Goal: Information Seeking & Learning: Check status

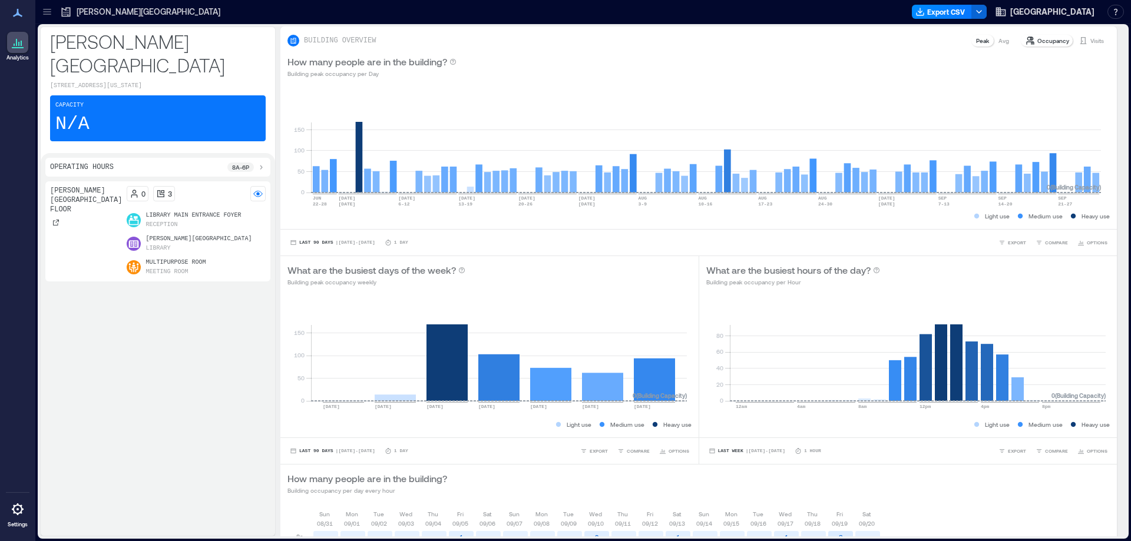
click at [65, 8] on icon at bounding box center [66, 12] width 12 height 12
click at [48, 8] on icon at bounding box center [47, 12] width 12 height 12
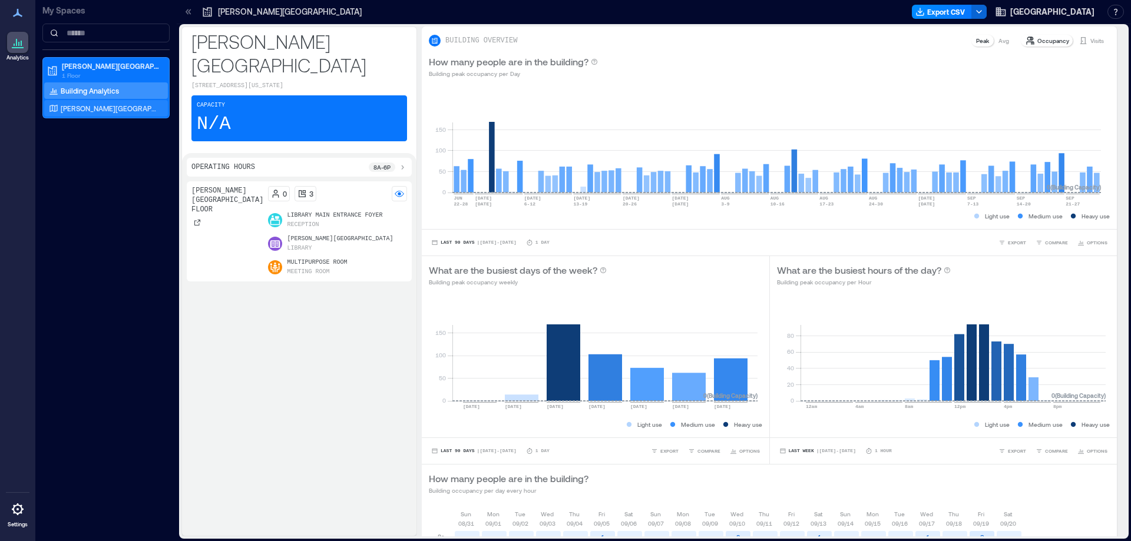
click at [87, 110] on p "[PERSON_NAME][GEOGRAPHIC_DATA] Floor" at bounding box center [110, 108] width 98 height 9
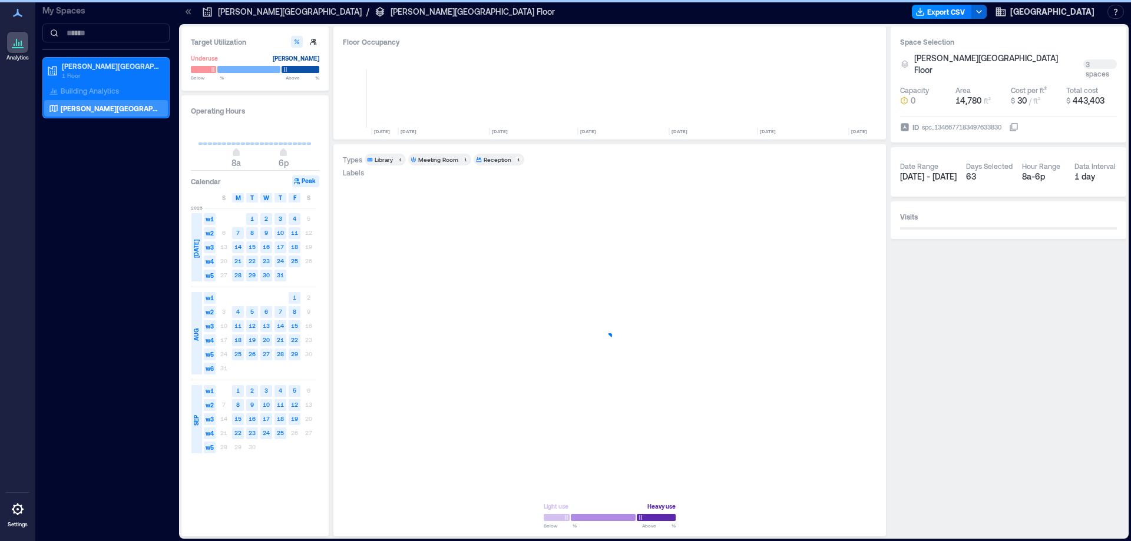
scroll to position [0, 764]
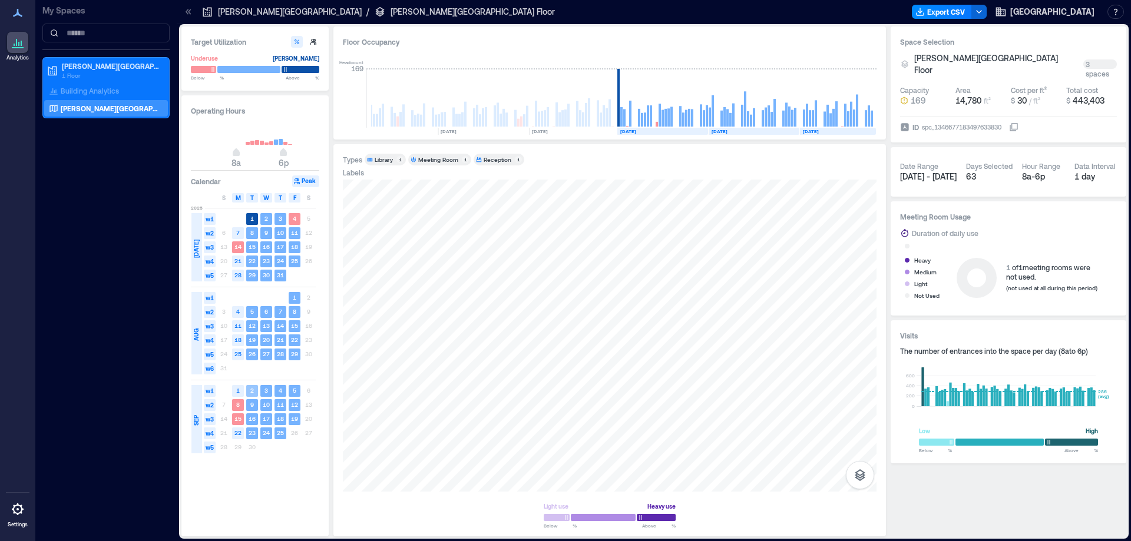
click at [250, 389] on text "2" at bounding box center [252, 390] width 4 height 7
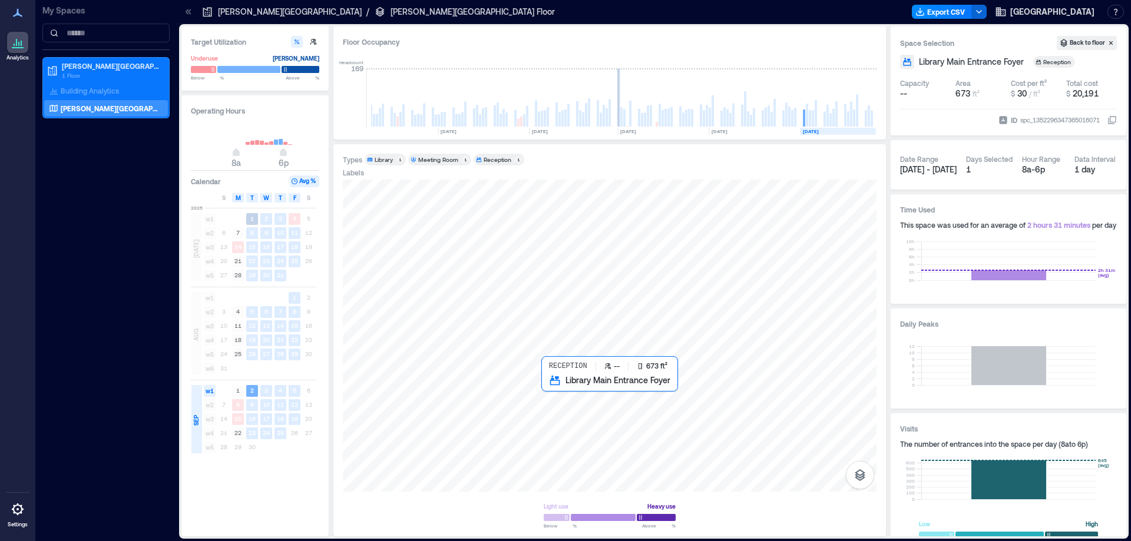
click at [583, 396] on div at bounding box center [610, 336] width 534 height 312
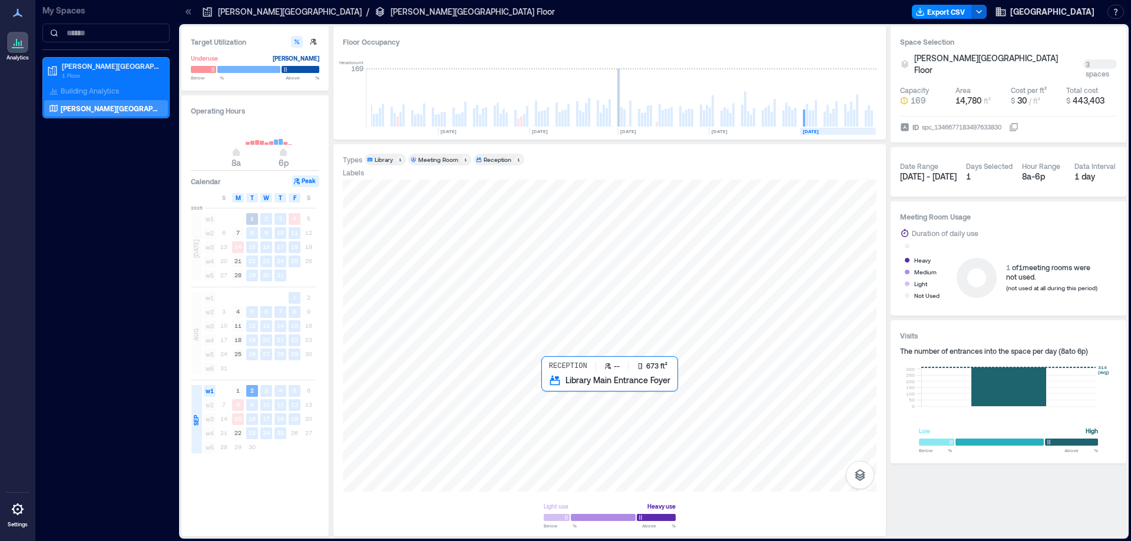
click at [583, 396] on div at bounding box center [610, 336] width 534 height 312
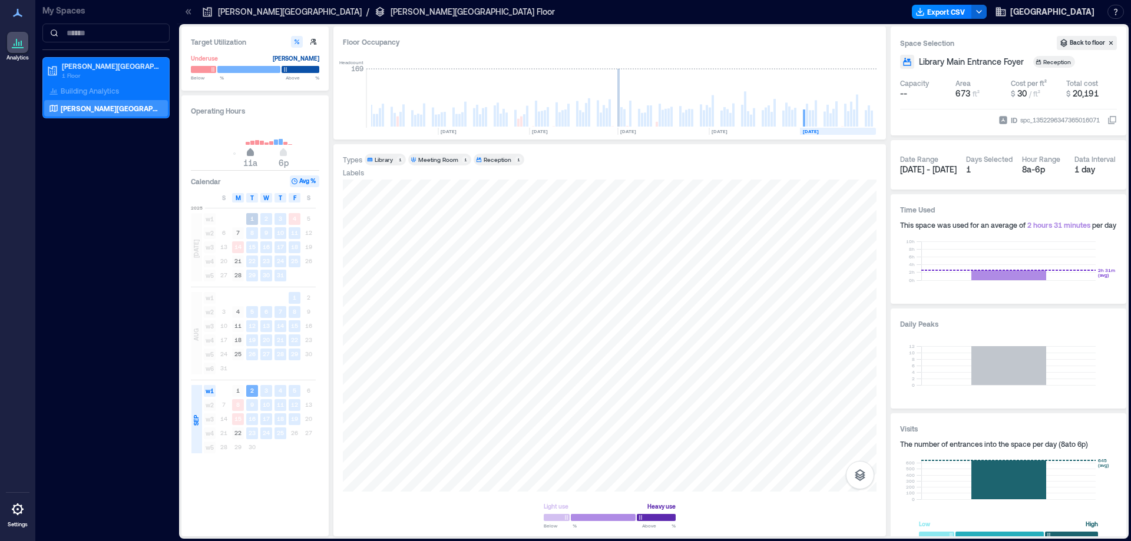
drag, startPoint x: 235, startPoint y: 153, endPoint x: 249, endPoint y: 153, distance: 13.5
click at [249, 153] on span "11a" at bounding box center [250, 153] width 7 height 5
type input "**"
click at [246, 151] on span "10a" at bounding box center [245, 153] width 7 height 5
click at [284, 152] on span "6p" at bounding box center [283, 153] width 7 height 5
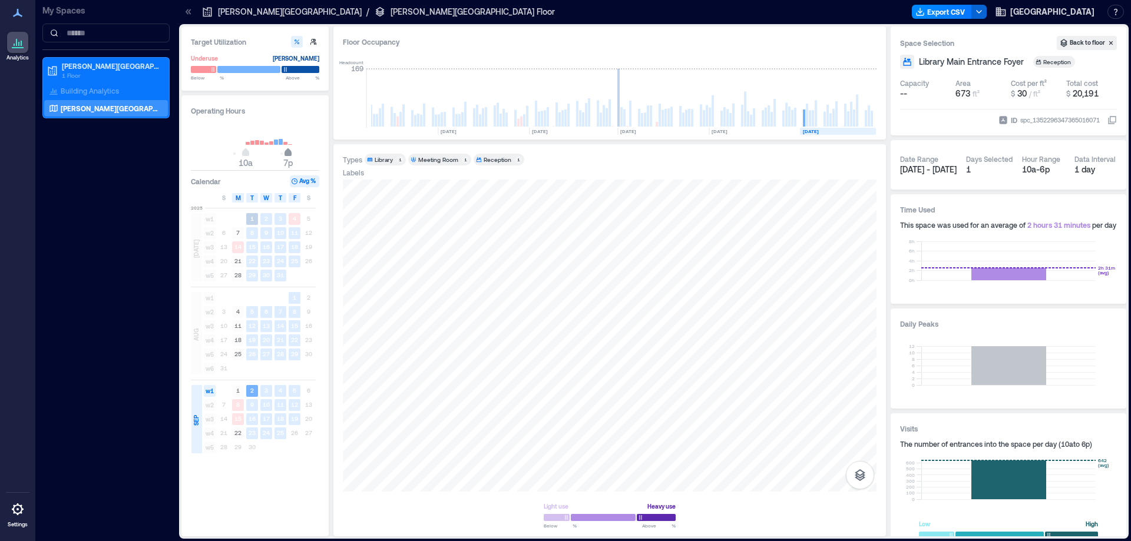
drag, startPoint x: 283, startPoint y: 150, endPoint x: 289, endPoint y: 150, distance: 6.5
click at [289, 151] on span "7p" at bounding box center [288, 153] width 7 height 5
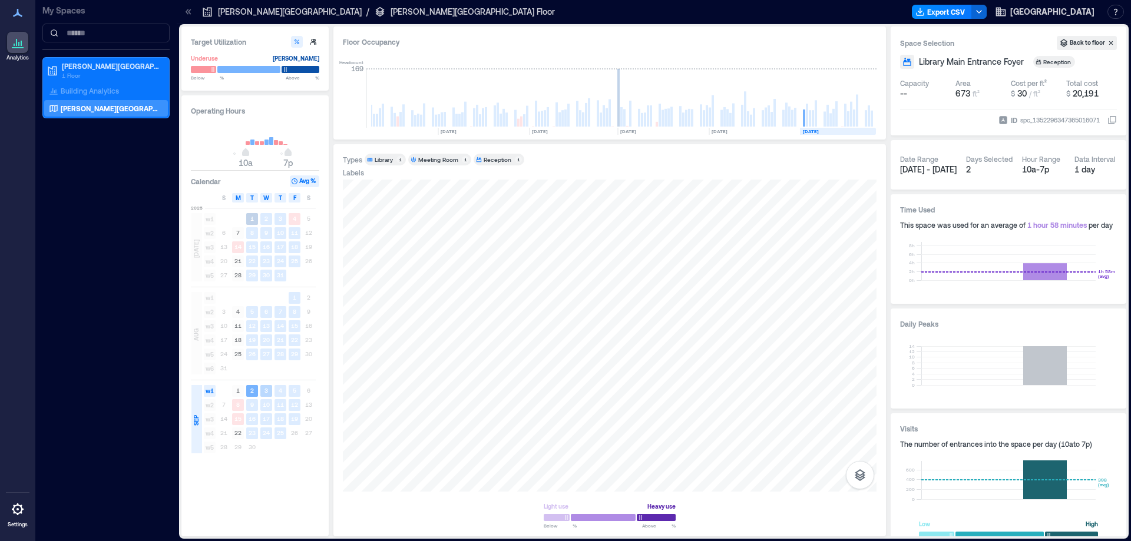
click at [264, 386] on rect at bounding box center [266, 391] width 12 height 12
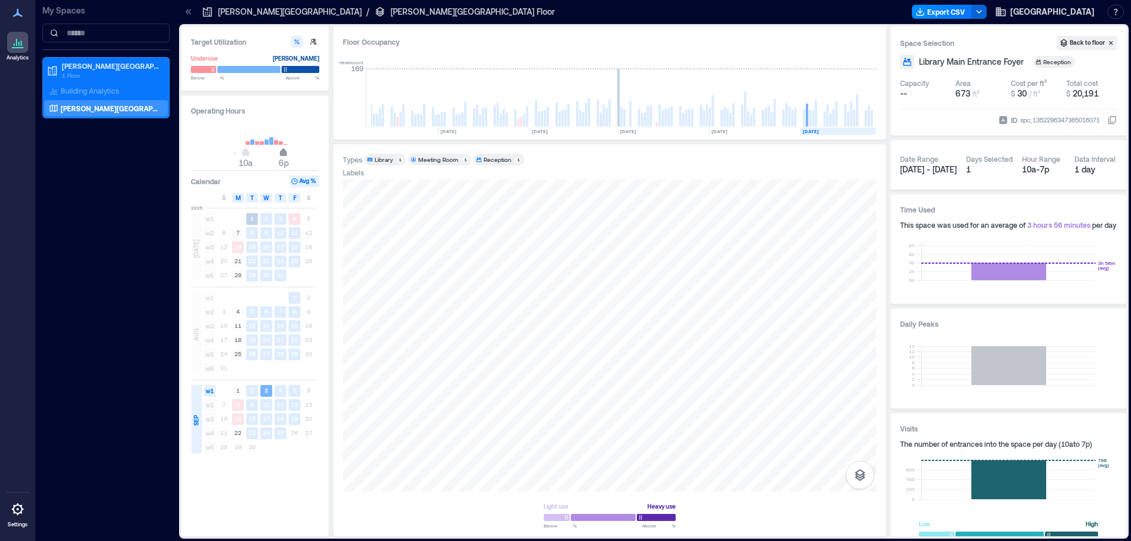
click at [281, 156] on span "10a 6p" at bounding box center [255, 154] width 113 height 18
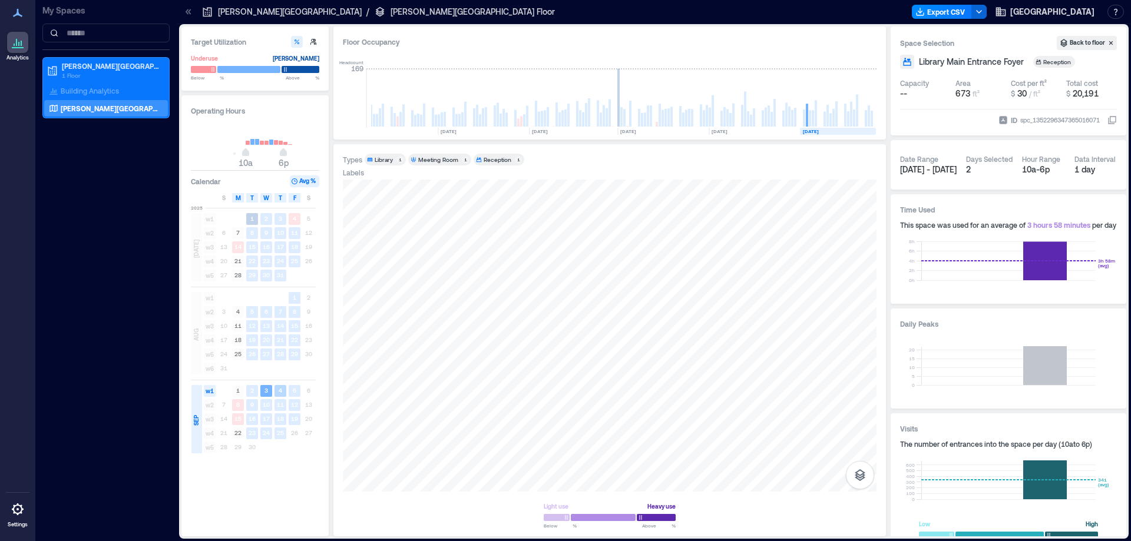
click at [280, 388] on text "4" at bounding box center [281, 390] width 4 height 7
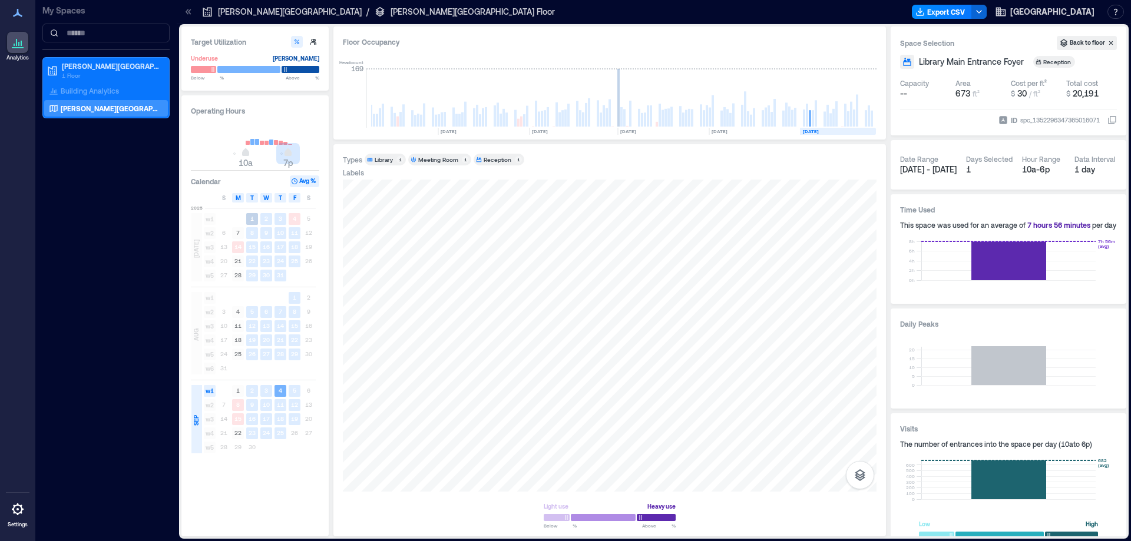
click at [286, 148] on span "10a 7p" at bounding box center [255, 154] width 113 height 18
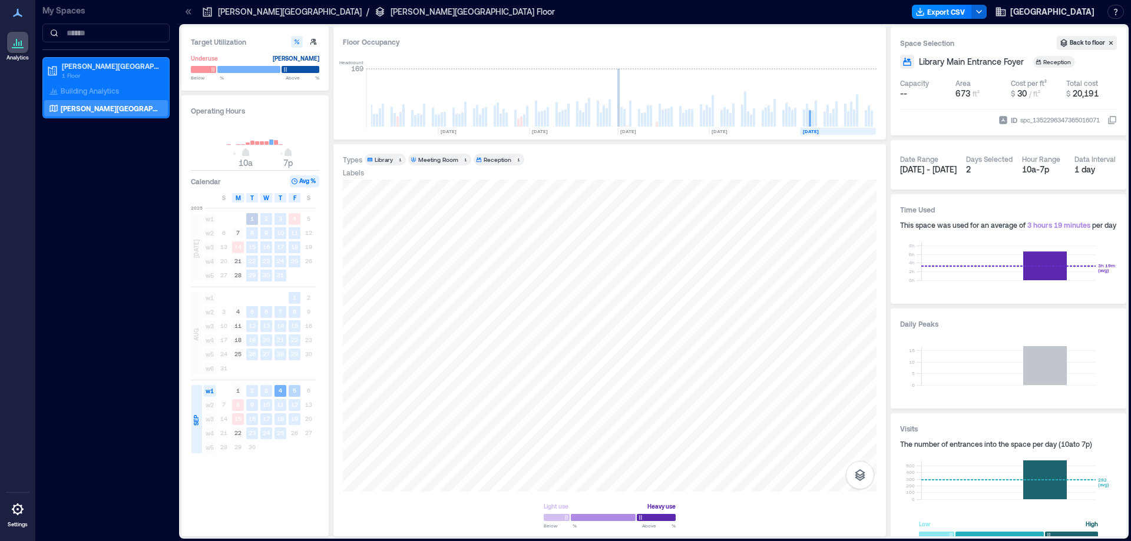
click at [293, 388] on text "5" at bounding box center [295, 390] width 4 height 7
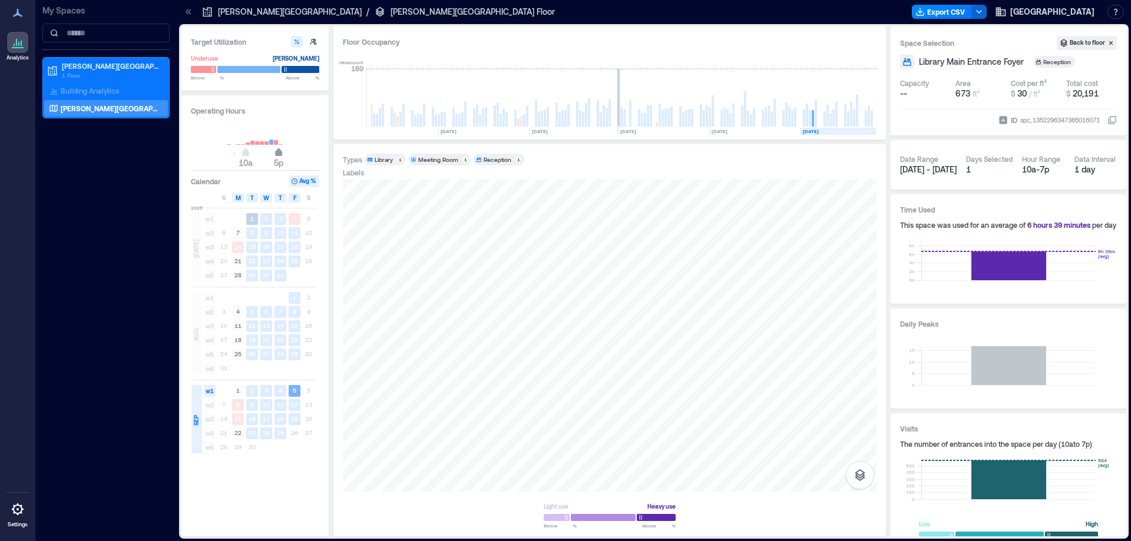
drag, startPoint x: 287, startPoint y: 154, endPoint x: 277, endPoint y: 153, distance: 10.0
click at [277, 153] on span "5p" at bounding box center [278, 153] width 7 height 5
click at [307, 196] on span "S" at bounding box center [309, 197] width 4 height 9
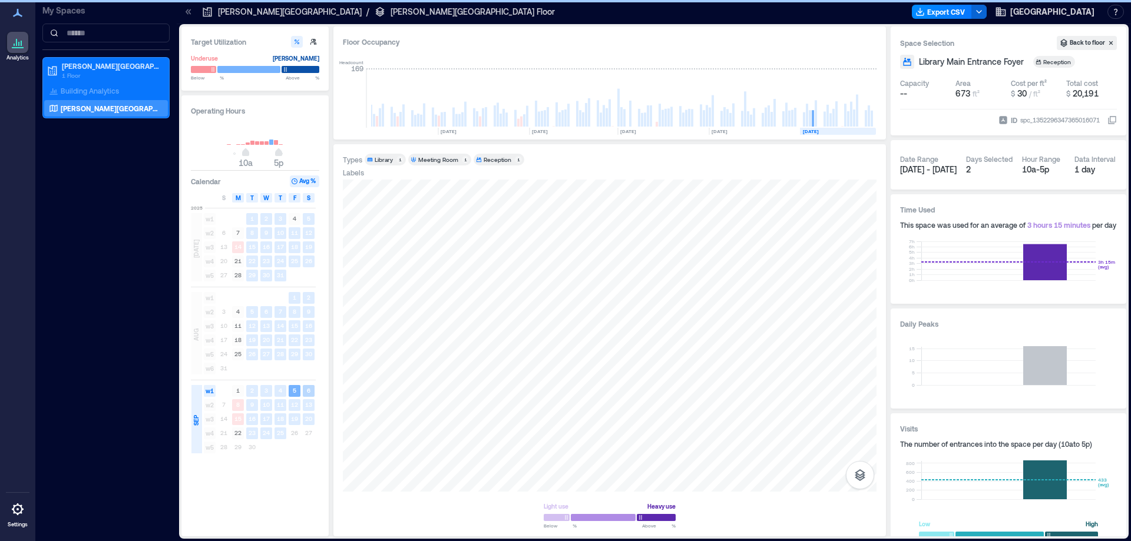
click at [307, 386] on rect at bounding box center [309, 391] width 12 height 12
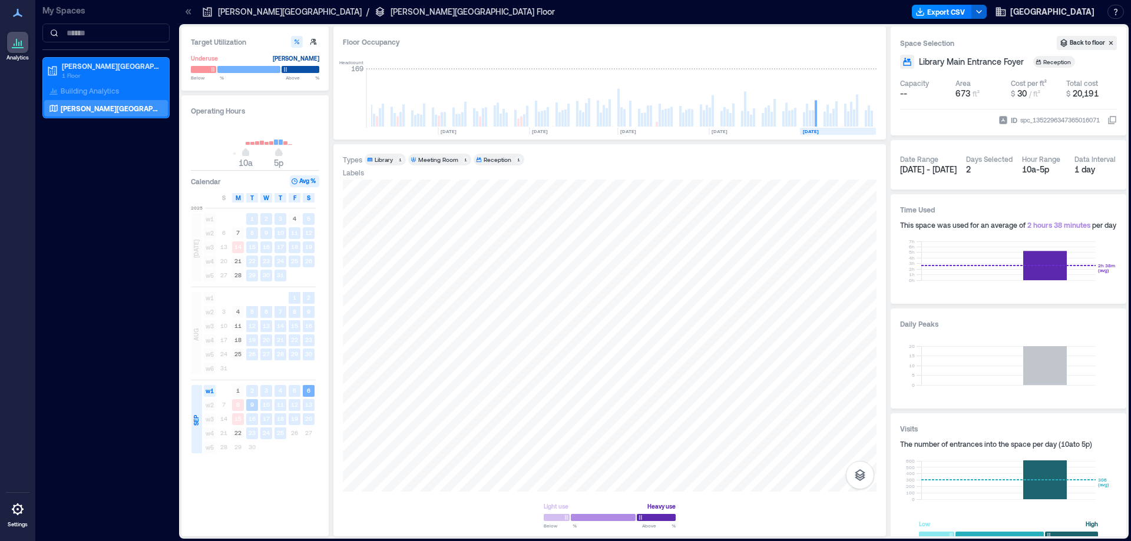
click at [249, 402] on rect at bounding box center [252, 405] width 12 height 12
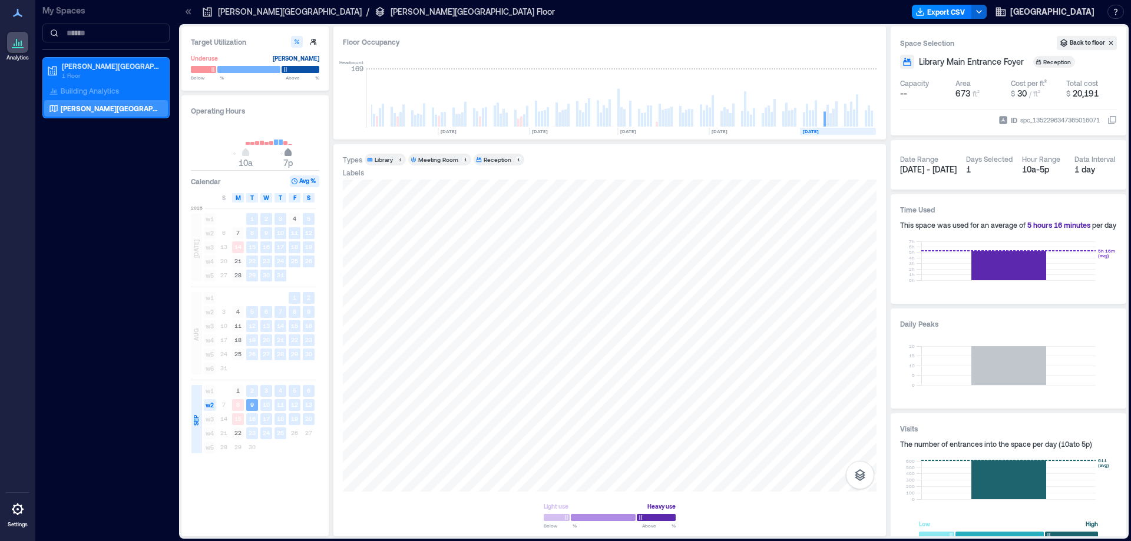
drag, startPoint x: 280, startPoint y: 152, endPoint x: 288, endPoint y: 152, distance: 7.7
click at [288, 152] on span "7p" at bounding box center [288, 153] width 7 height 5
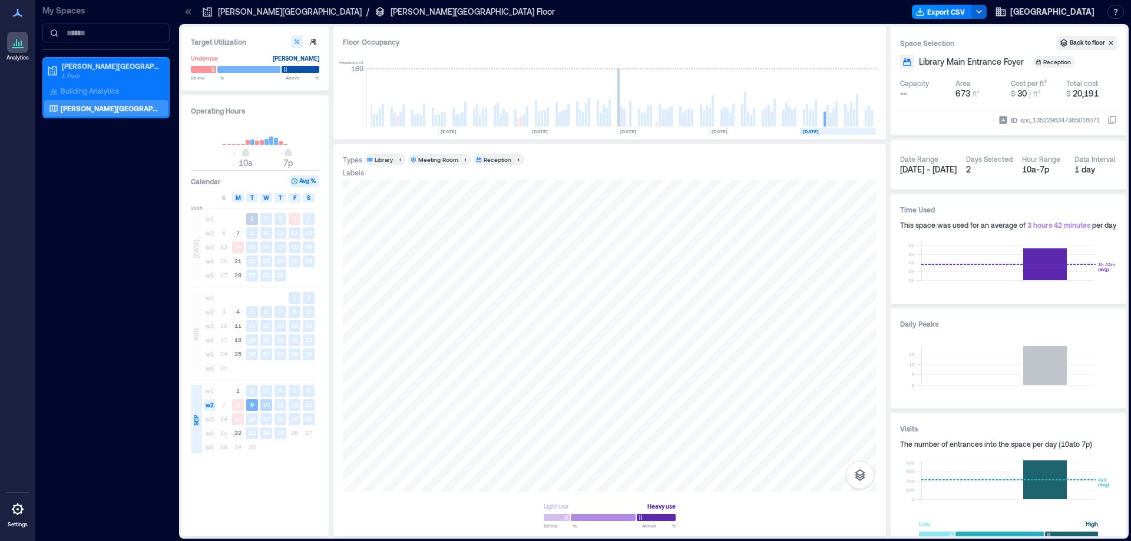
click at [265, 402] on text "10" at bounding box center [266, 404] width 7 height 7
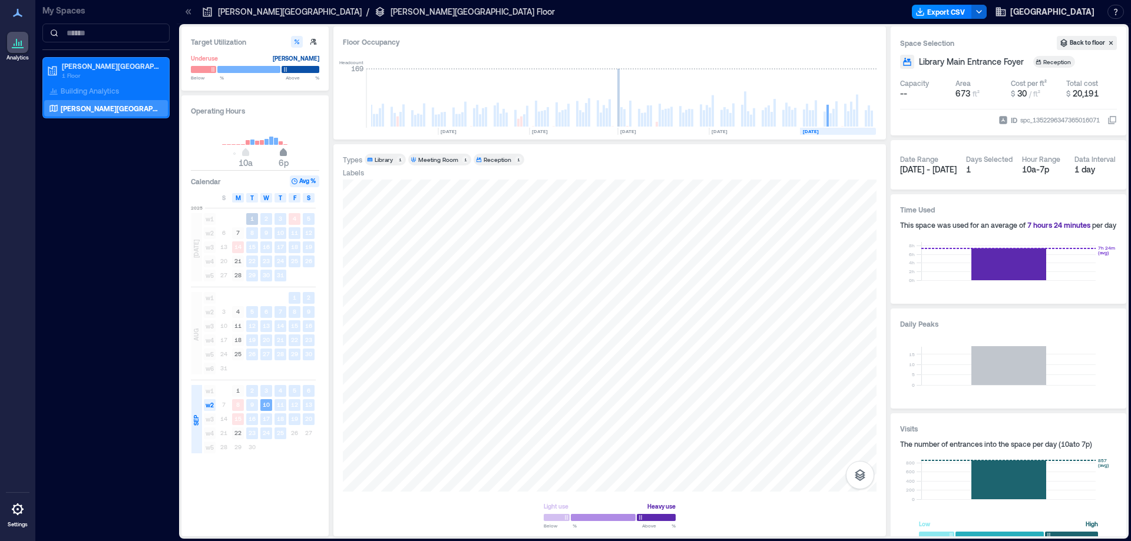
drag, startPoint x: 289, startPoint y: 155, endPoint x: 282, endPoint y: 156, distance: 7.7
click at [282, 156] on span "6p" at bounding box center [283, 153] width 7 height 5
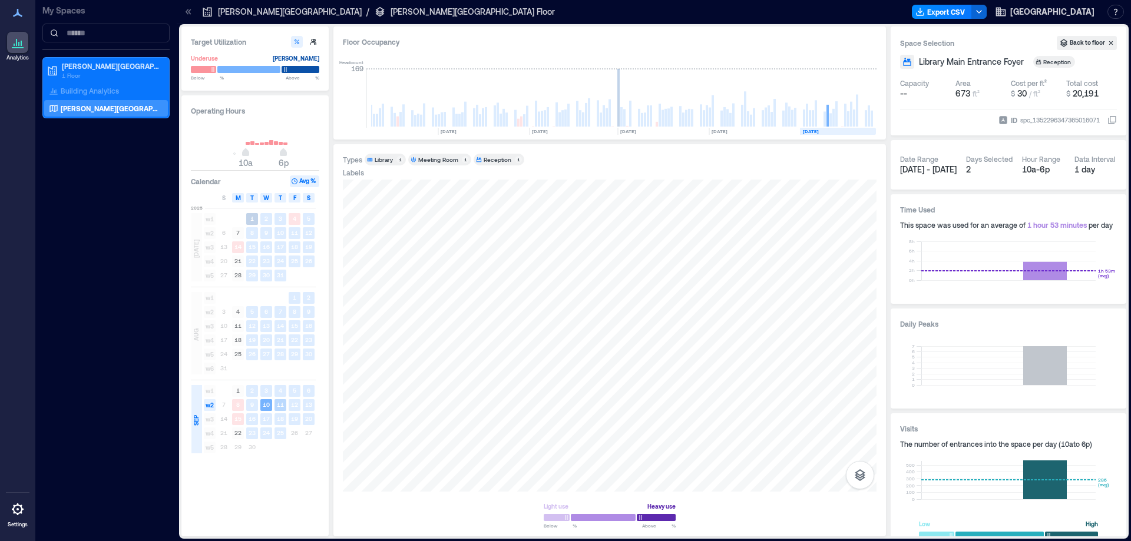
click at [282, 404] on text "11" at bounding box center [280, 404] width 7 height 7
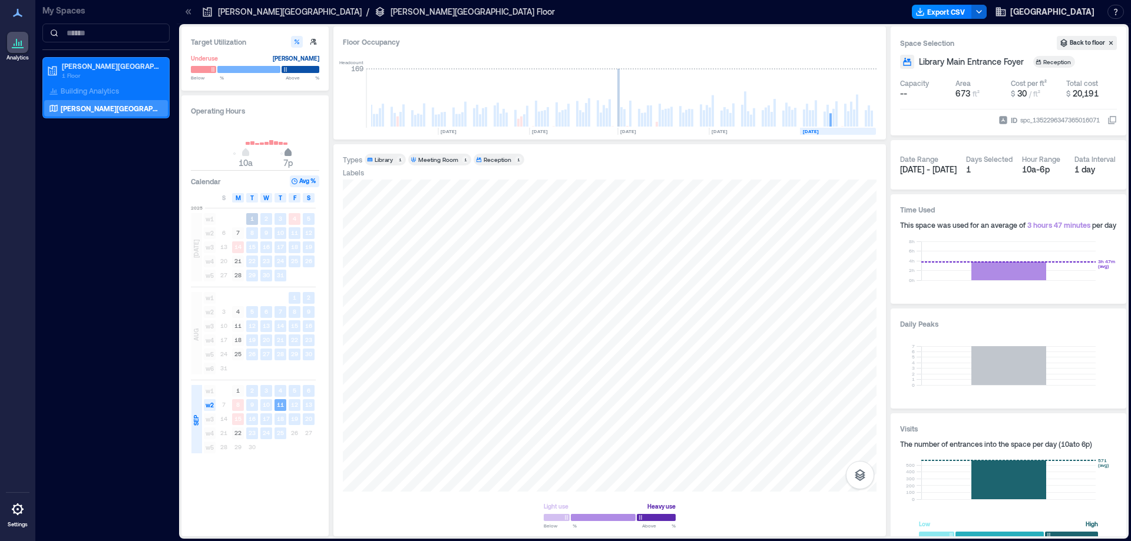
drag, startPoint x: 282, startPoint y: 150, endPoint x: 290, endPoint y: 150, distance: 7.7
click at [290, 151] on span "7p" at bounding box center [288, 153] width 7 height 5
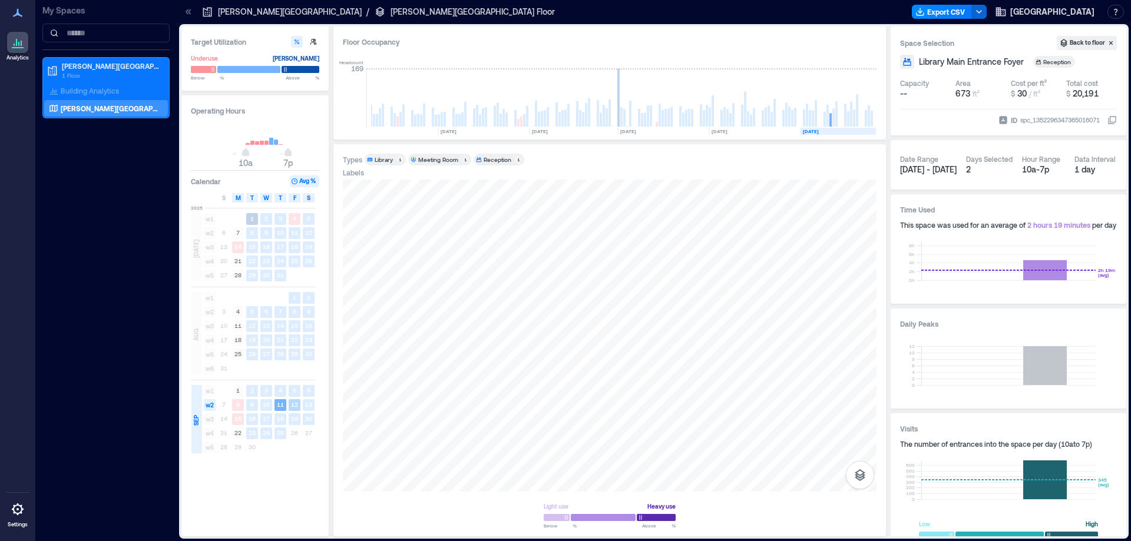
click at [293, 401] on rect at bounding box center [295, 405] width 12 height 12
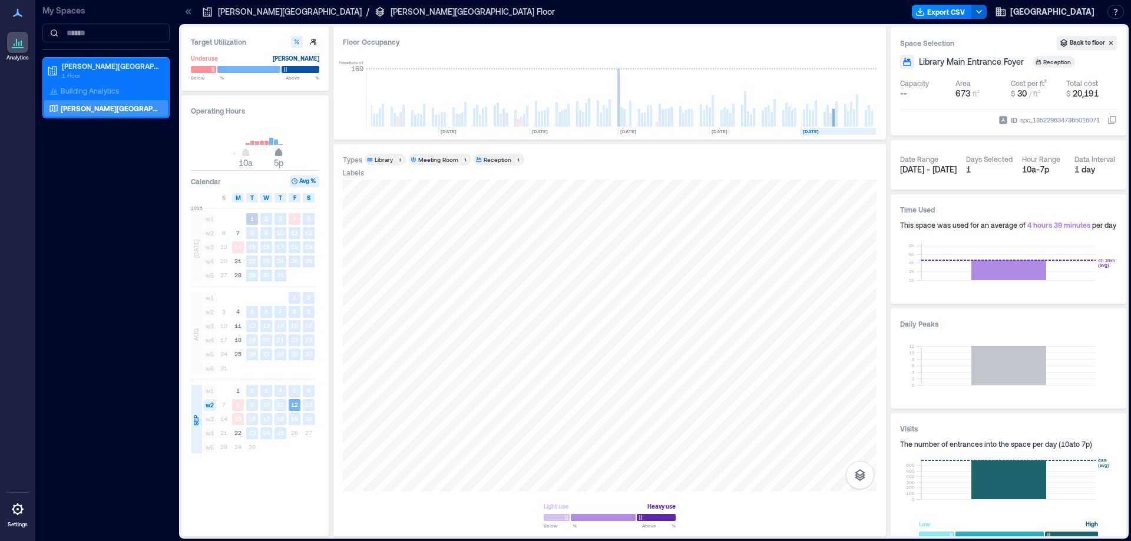
click at [279, 153] on span "10a 5p" at bounding box center [255, 154] width 113 height 18
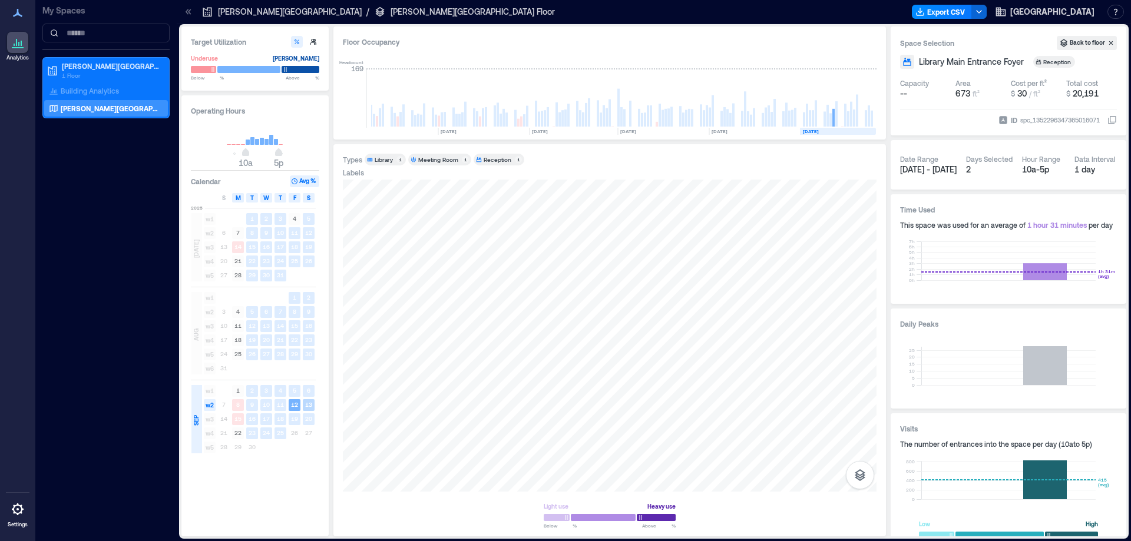
click at [306, 404] on text "13" at bounding box center [308, 404] width 7 height 7
click at [250, 421] on text "16" at bounding box center [252, 418] width 7 height 7
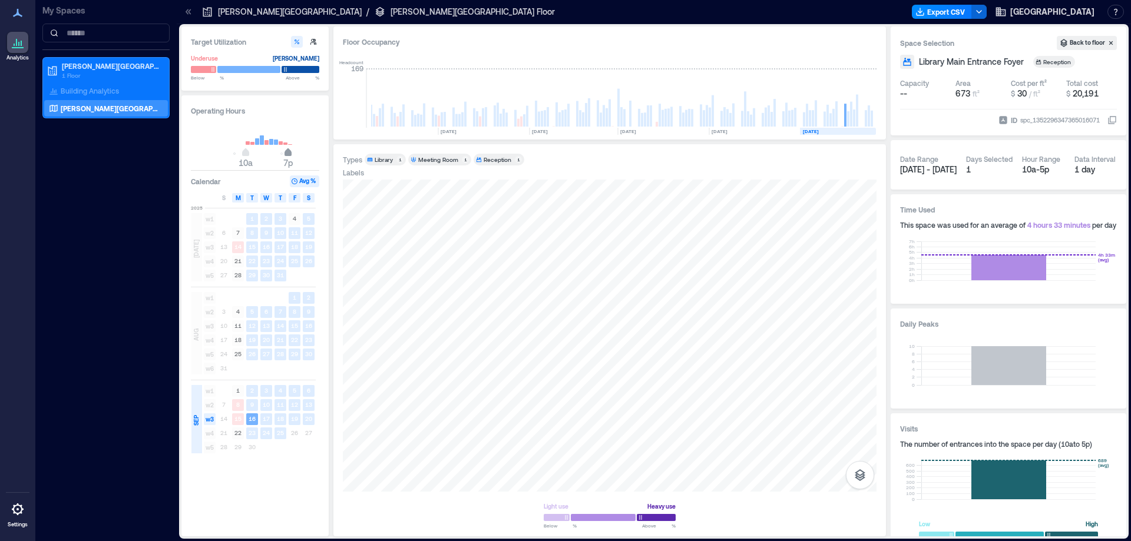
drag, startPoint x: 279, startPoint y: 151, endPoint x: 289, endPoint y: 152, distance: 10.6
click at [289, 152] on span "7p" at bounding box center [288, 153] width 7 height 5
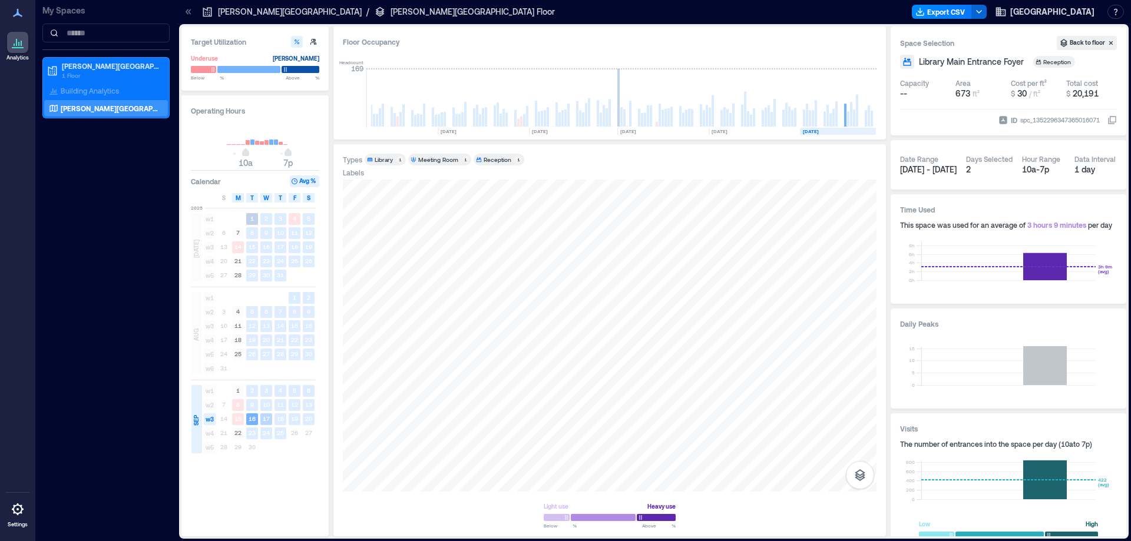
click at [263, 416] on text "17" at bounding box center [266, 418] width 7 height 7
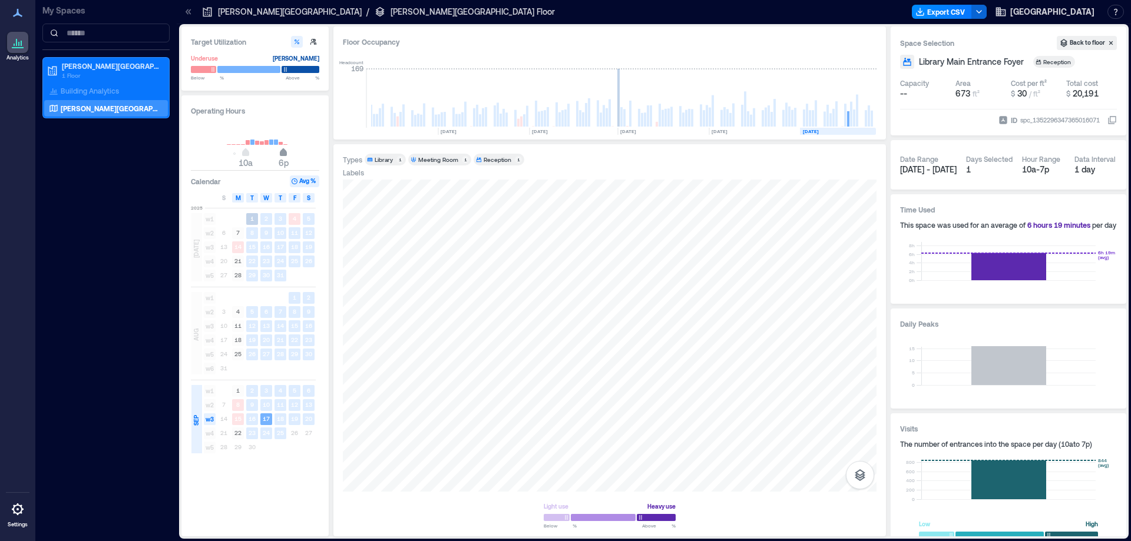
click at [283, 153] on span "6p" at bounding box center [283, 153] width 7 height 5
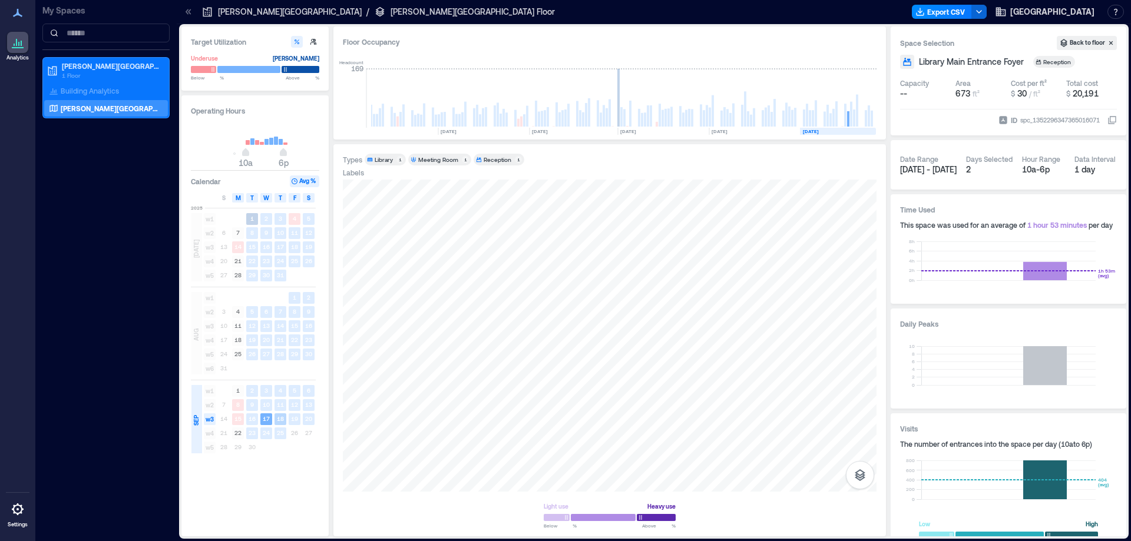
click at [278, 418] on text "18" at bounding box center [280, 418] width 7 height 7
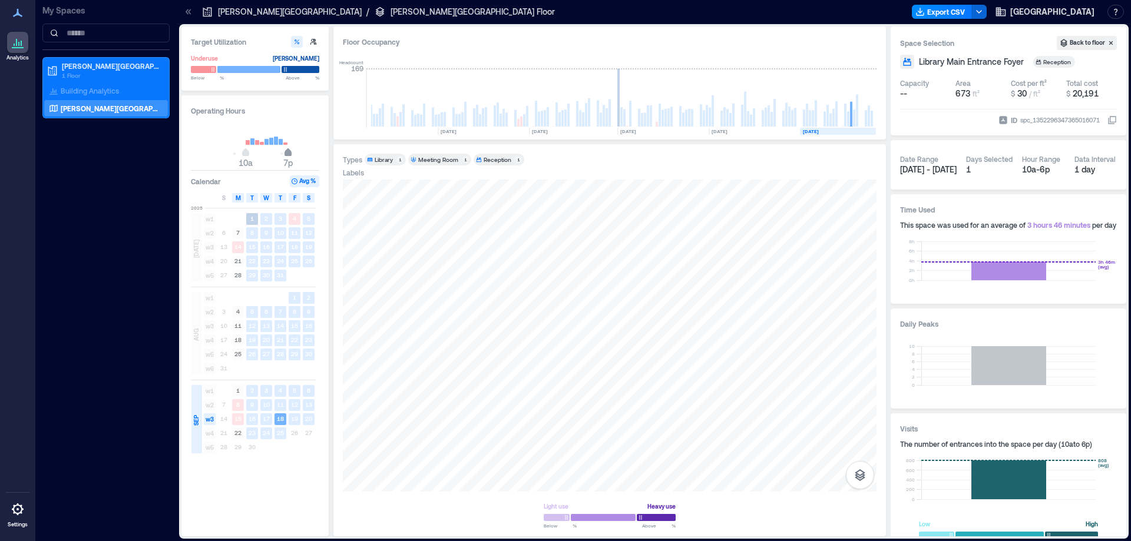
drag, startPoint x: 280, startPoint y: 158, endPoint x: 288, endPoint y: 158, distance: 7.7
click at [288, 158] on span "7p" at bounding box center [287, 163] width 9 height 10
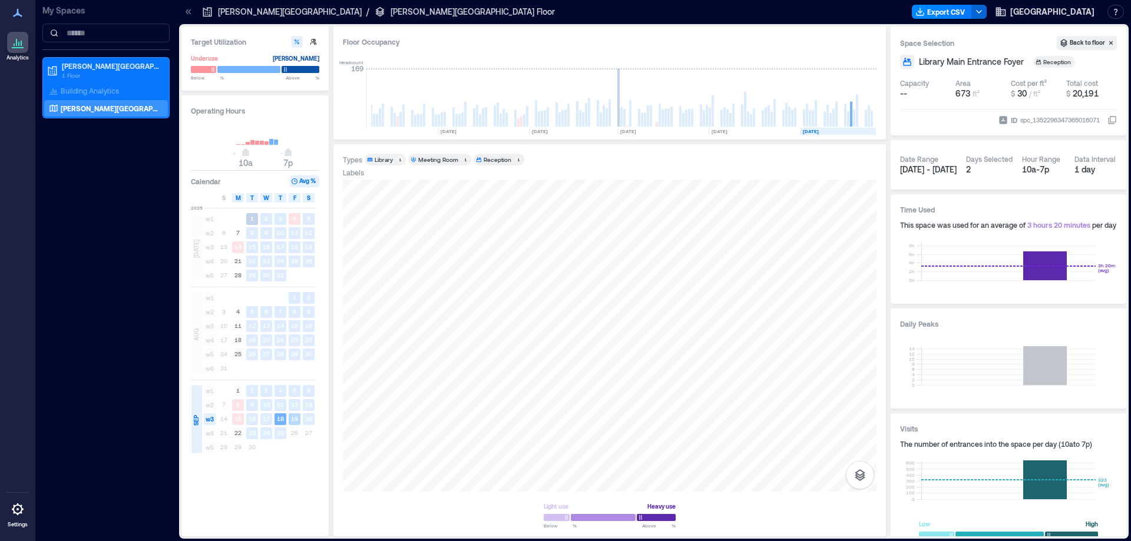
click at [294, 416] on text "19" at bounding box center [294, 418] width 7 height 7
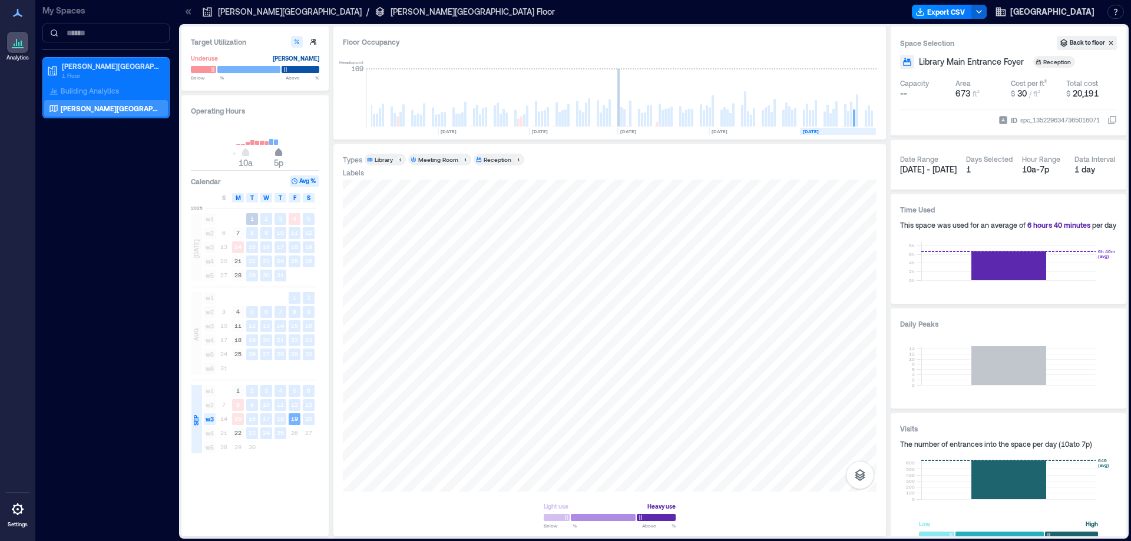
drag, startPoint x: 286, startPoint y: 151, endPoint x: 279, endPoint y: 151, distance: 6.5
click at [279, 151] on span "5p" at bounding box center [278, 153] width 7 height 5
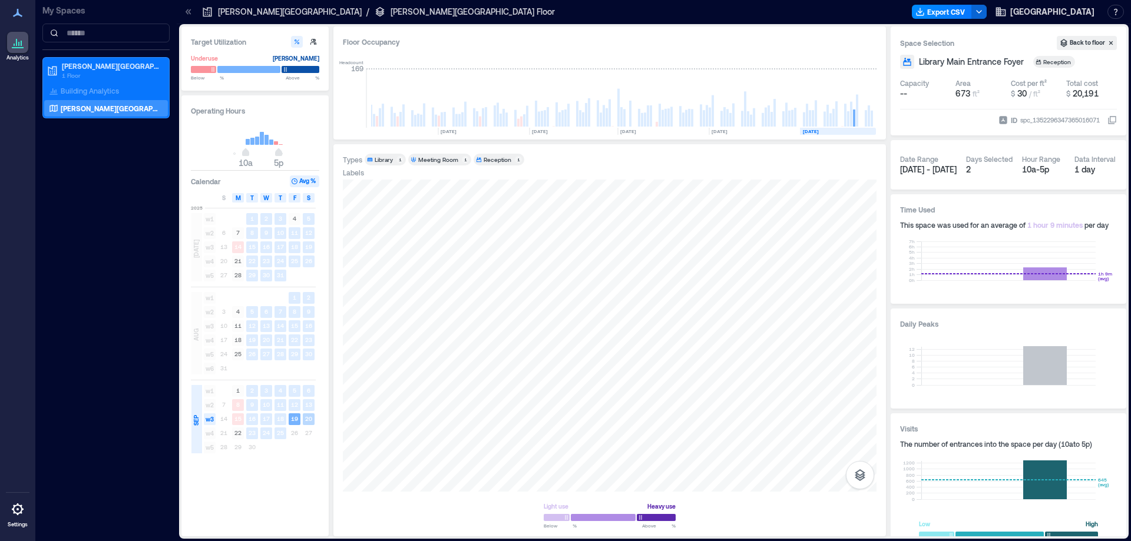
click at [307, 418] on text "20" at bounding box center [308, 418] width 7 height 7
click at [250, 434] on text "23" at bounding box center [252, 432] width 7 height 7
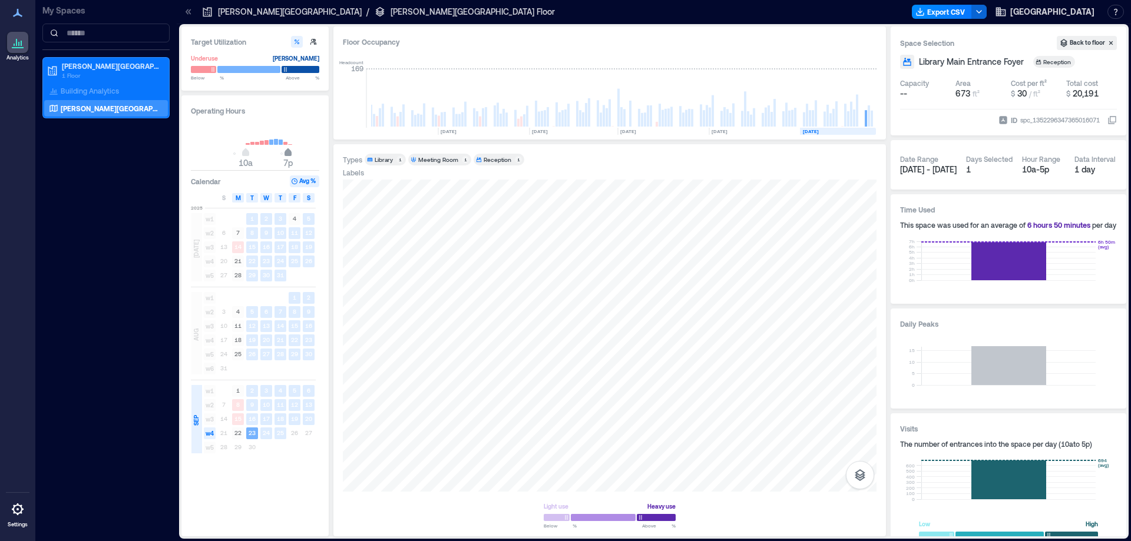
drag, startPoint x: 277, startPoint y: 151, endPoint x: 290, endPoint y: 151, distance: 12.4
click at [290, 151] on span "7p" at bounding box center [288, 153] width 7 height 5
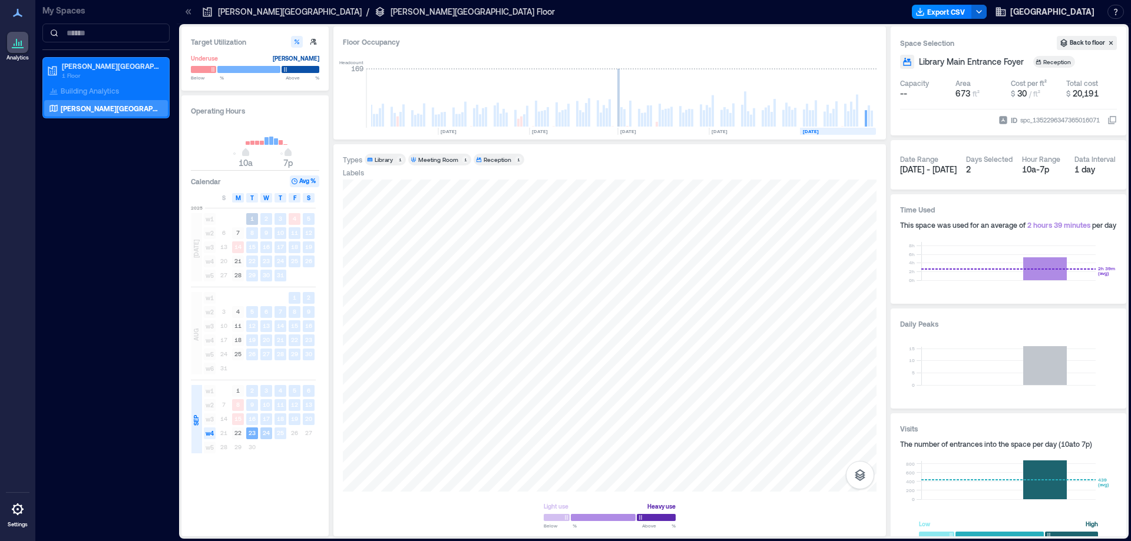
click at [264, 430] on text "24" at bounding box center [266, 432] width 7 height 7
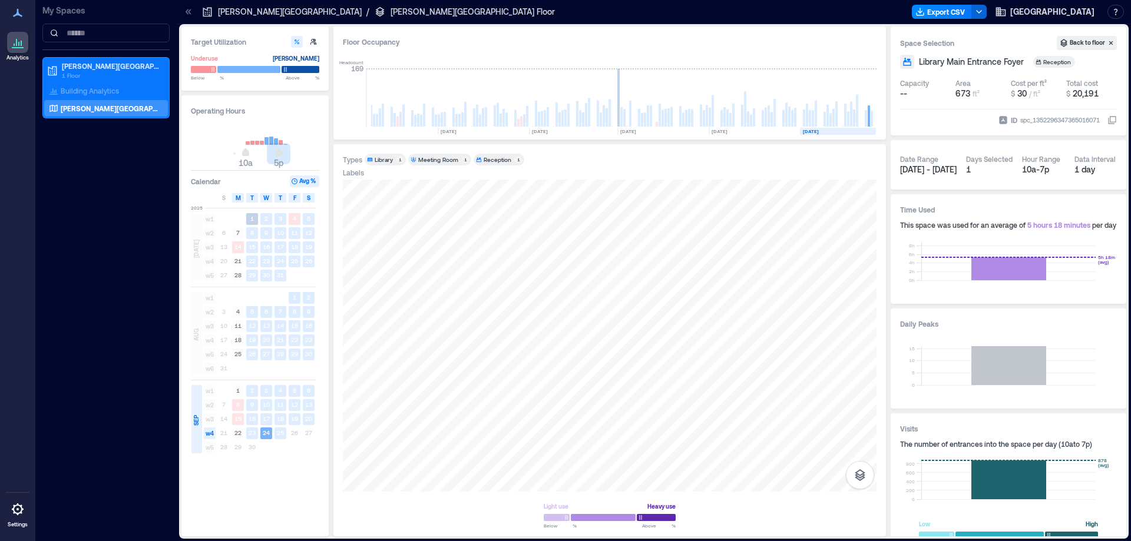
drag, startPoint x: 287, startPoint y: 158, endPoint x: 280, endPoint y: 157, distance: 6.7
click at [280, 157] on span "10a 5p" at bounding box center [255, 154] width 113 height 18
click at [282, 154] on span "6p" at bounding box center [283, 153] width 7 height 5
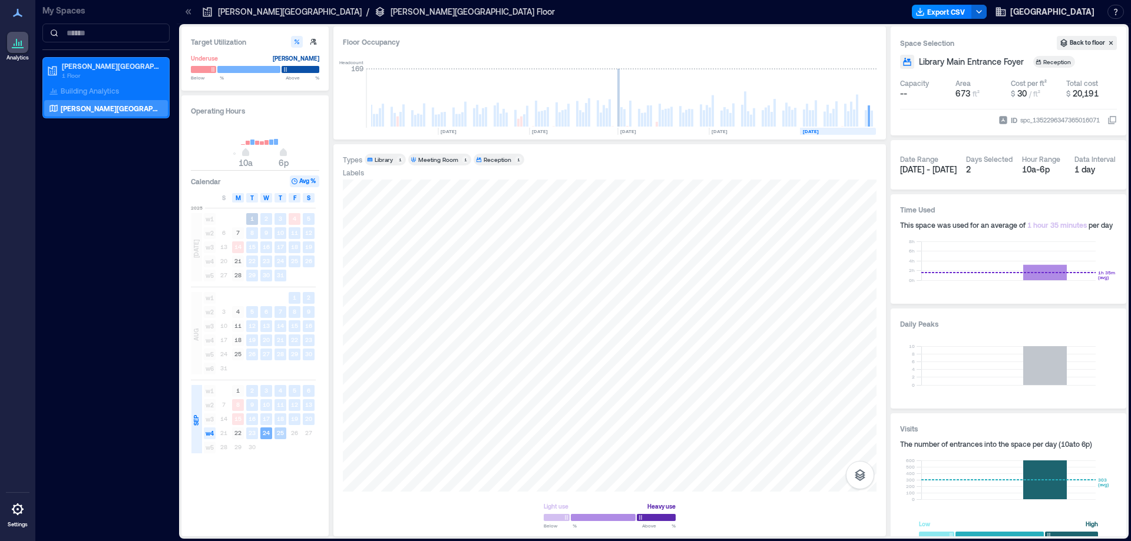
click at [277, 431] on text "25" at bounding box center [280, 432] width 7 height 7
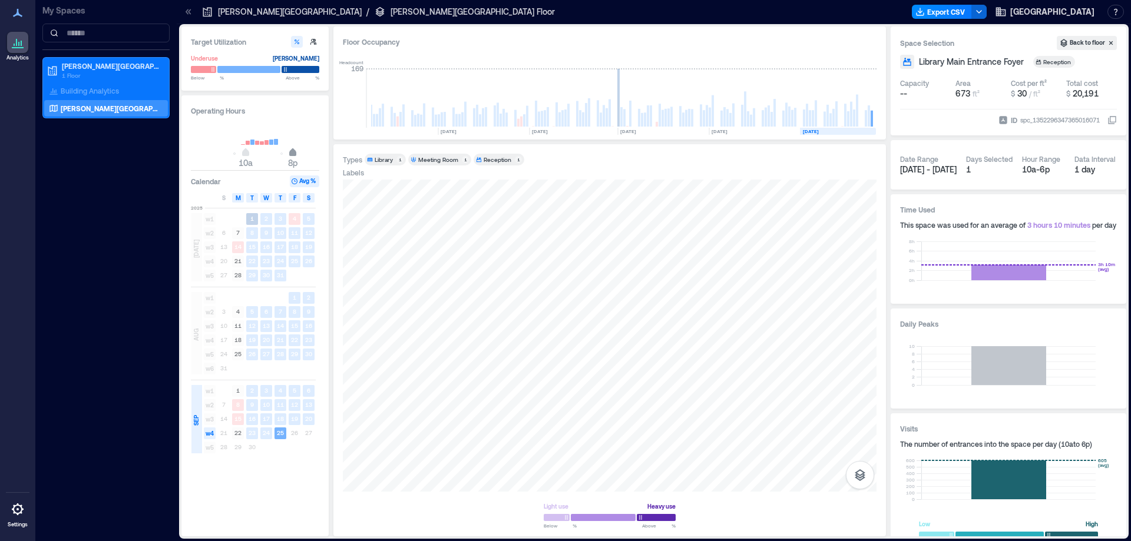
drag, startPoint x: 282, startPoint y: 155, endPoint x: 293, endPoint y: 156, distance: 10.6
click at [293, 156] on span "8p" at bounding box center [292, 153] width 7 height 5
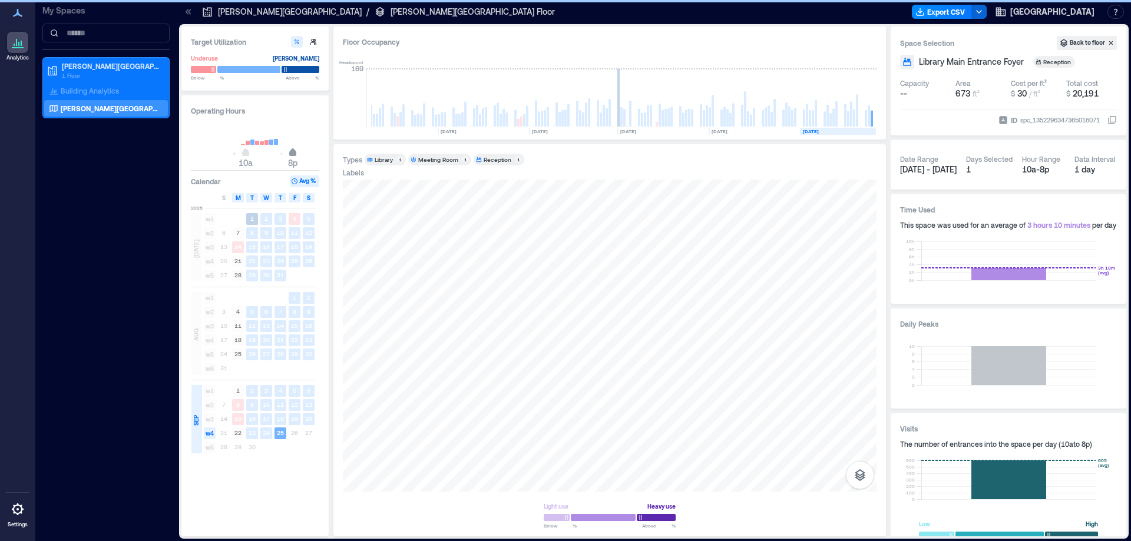
type input "**"
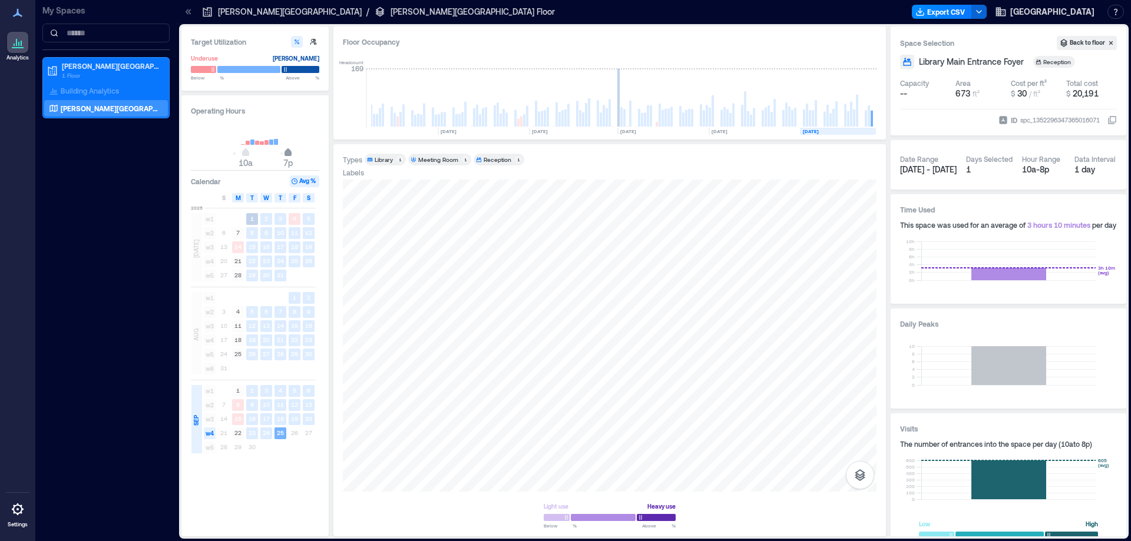
click at [289, 156] on span "7p" at bounding box center [288, 153] width 7 height 5
